Goal: Task Accomplishment & Management: Use online tool/utility

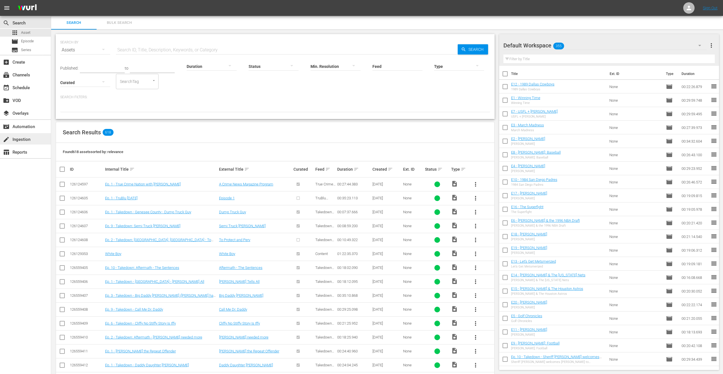
click at [28, 136] on div "create Ingestion" at bounding box center [16, 138] width 32 height 5
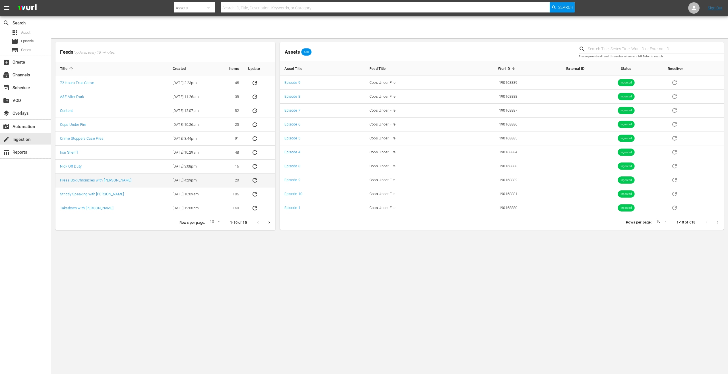
click at [255, 182] on icon "sticky table" at bounding box center [254, 180] width 7 height 7
click at [256, 182] on icon "sticky table" at bounding box center [254, 180] width 7 height 7
